Goal: Information Seeking & Learning: Learn about a topic

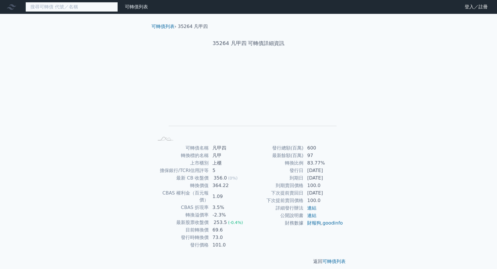
click at [81, 8] on input at bounding box center [71, 7] width 92 height 10
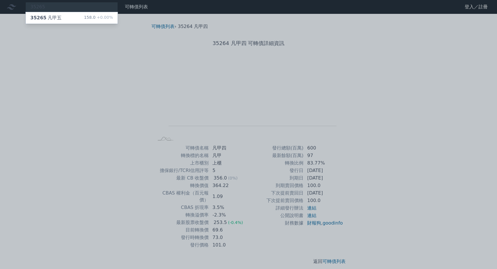
click at [62, 6] on div at bounding box center [248, 134] width 497 height 269
click at [62, 6] on div "35265 35265 凡甲五 158.0 +0.00%" at bounding box center [71, 7] width 92 height 10
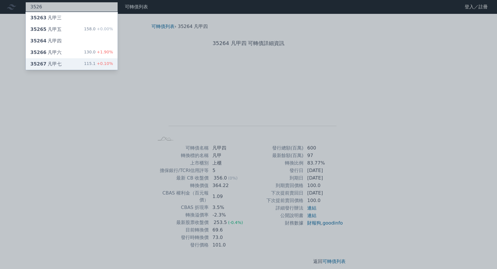
type input "3526"
click at [64, 62] on div "35267 凡甲七 115.1 +0.10%" at bounding box center [72, 64] width 92 height 12
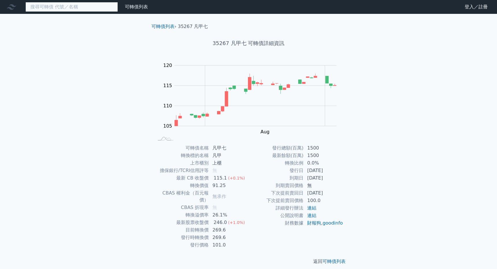
click at [72, 8] on input at bounding box center [71, 7] width 92 height 10
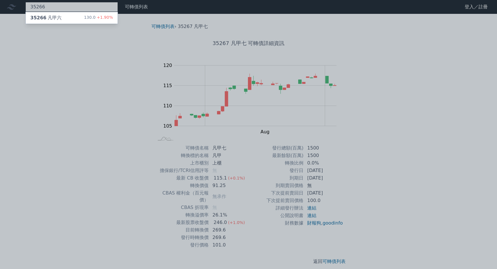
type input "35266"
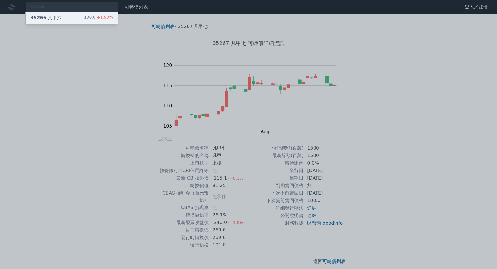
click at [69, 17] on div "35266 凡甲六 130.0 +1.90%" at bounding box center [72, 18] width 92 height 12
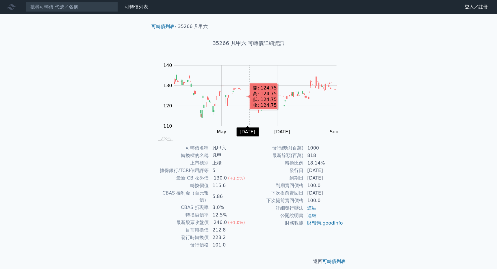
drag, startPoint x: 191, startPoint y: 104, endPoint x: 250, endPoint y: 101, distance: 58.7
click at [250, 101] on rect "Chart" at bounding box center [255, 96] width 162 height 61
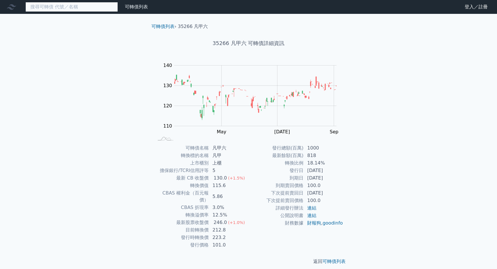
click at [86, 9] on input at bounding box center [71, 7] width 92 height 10
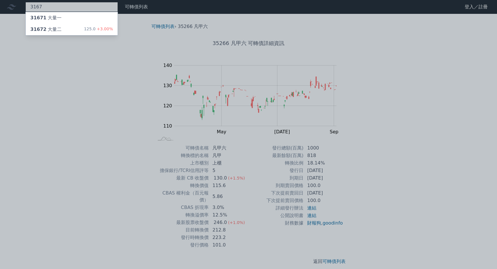
type input "3167"
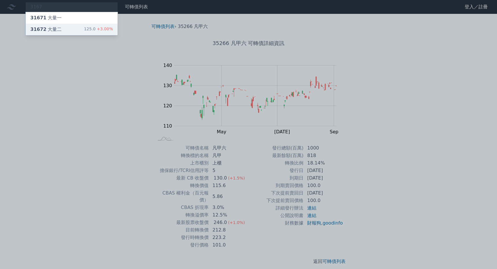
click at [77, 30] on div "31672 大量二 125.0 +3.00%" at bounding box center [72, 30] width 92 height 12
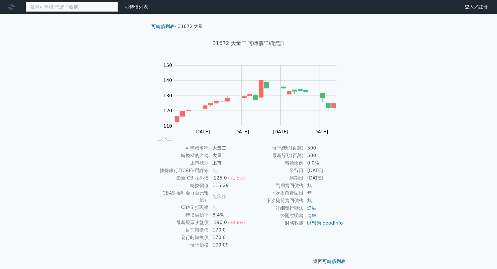
click at [86, 8] on input at bounding box center [71, 7] width 92 height 10
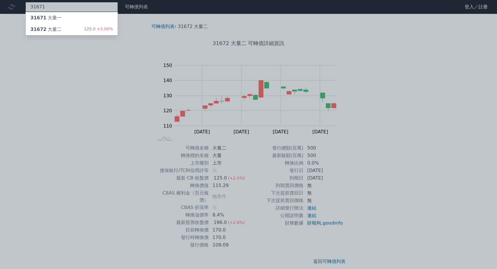
type input "31671"
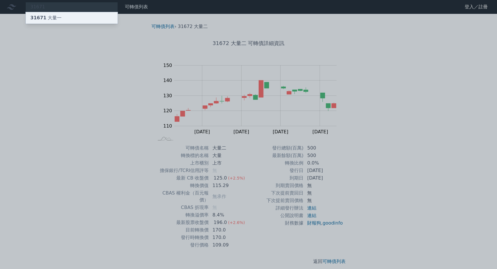
click at [74, 16] on div "31671 大量一" at bounding box center [72, 18] width 92 height 12
